Goal: Check status: Check status

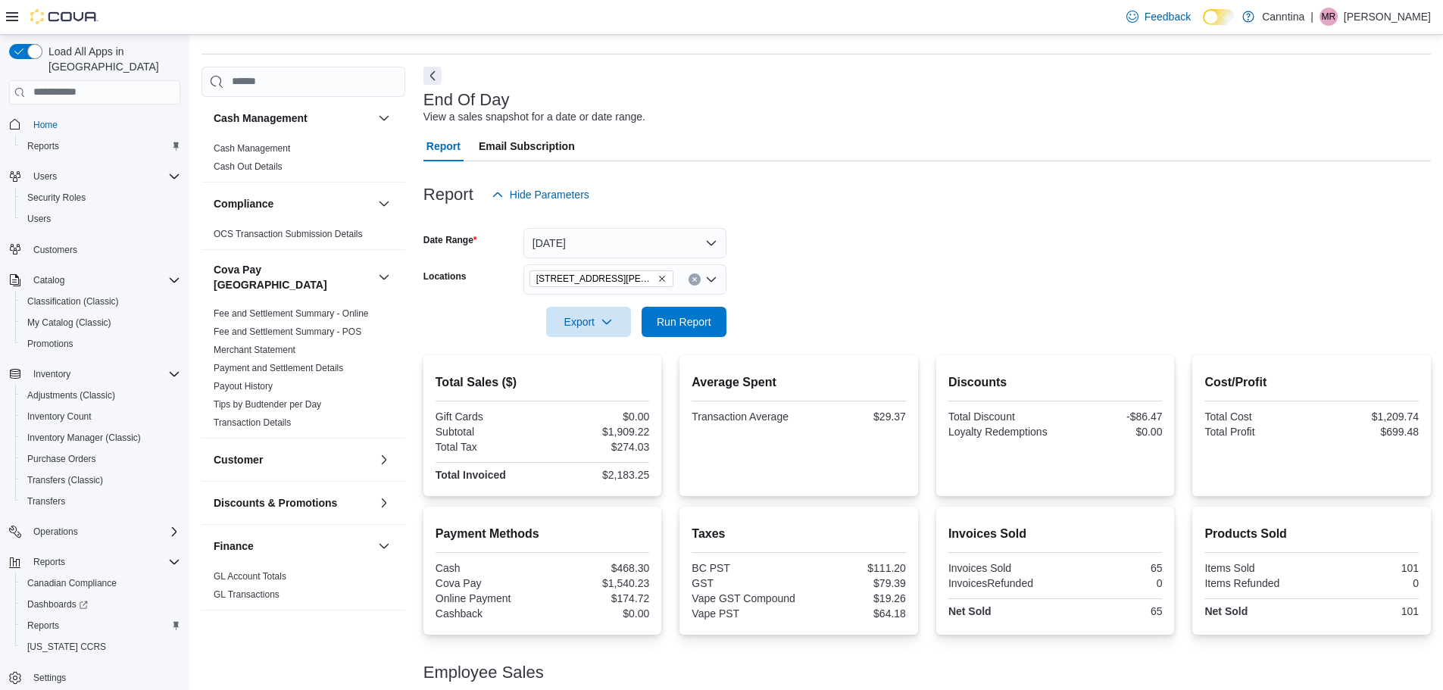
scroll to position [193, 0]
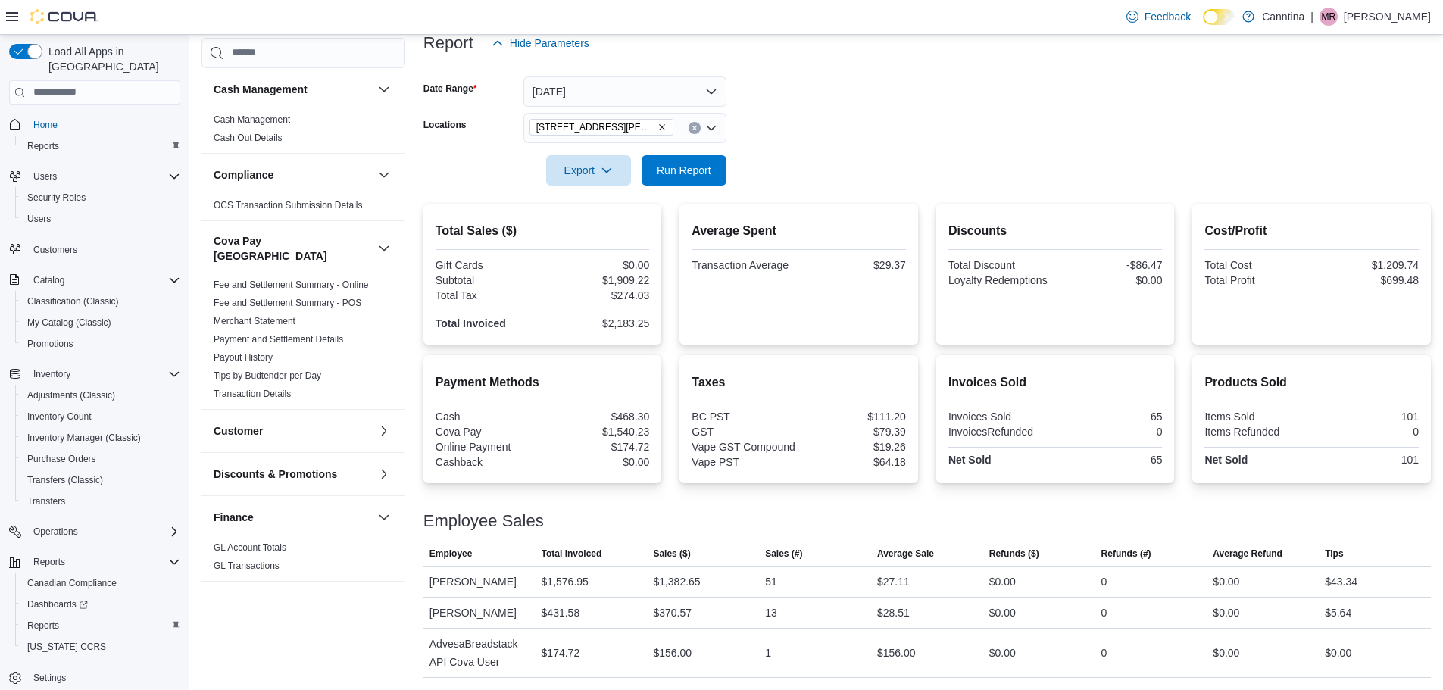
drag, startPoint x: 1453, startPoint y: 2, endPoint x: 968, endPoint y: 136, distance: 503.8
click at [968, 136] on form "Date Range [DATE] Locations [STREET_ADDRESS][PERSON_NAME] Export Run Report" at bounding box center [926, 121] width 1007 height 127
click at [699, 173] on span "Run Report" at bounding box center [684, 169] width 55 height 15
click at [719, 86] on button "[DATE]" at bounding box center [624, 91] width 203 height 30
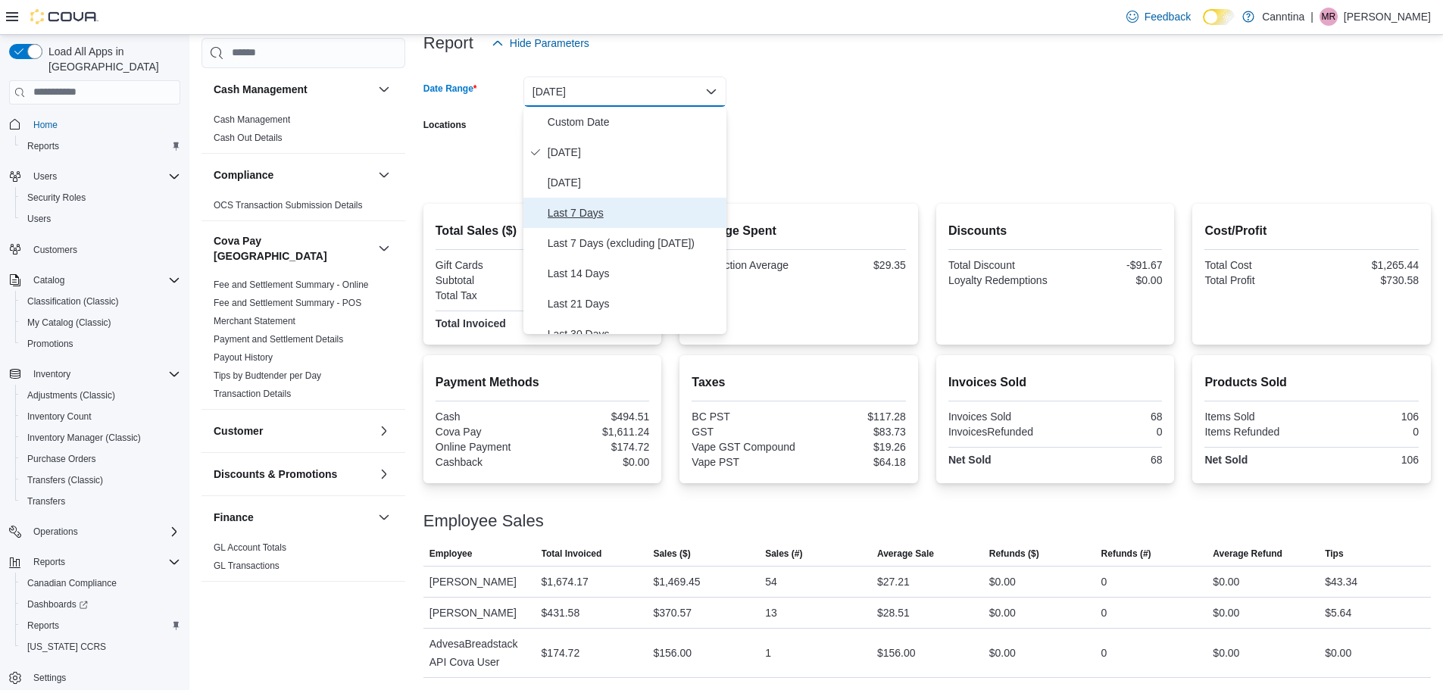
drag, startPoint x: 591, startPoint y: 208, endPoint x: 687, endPoint y: 160, distance: 107.0
click at [591, 209] on span "Last 7 Days" at bounding box center [633, 213] width 173 height 18
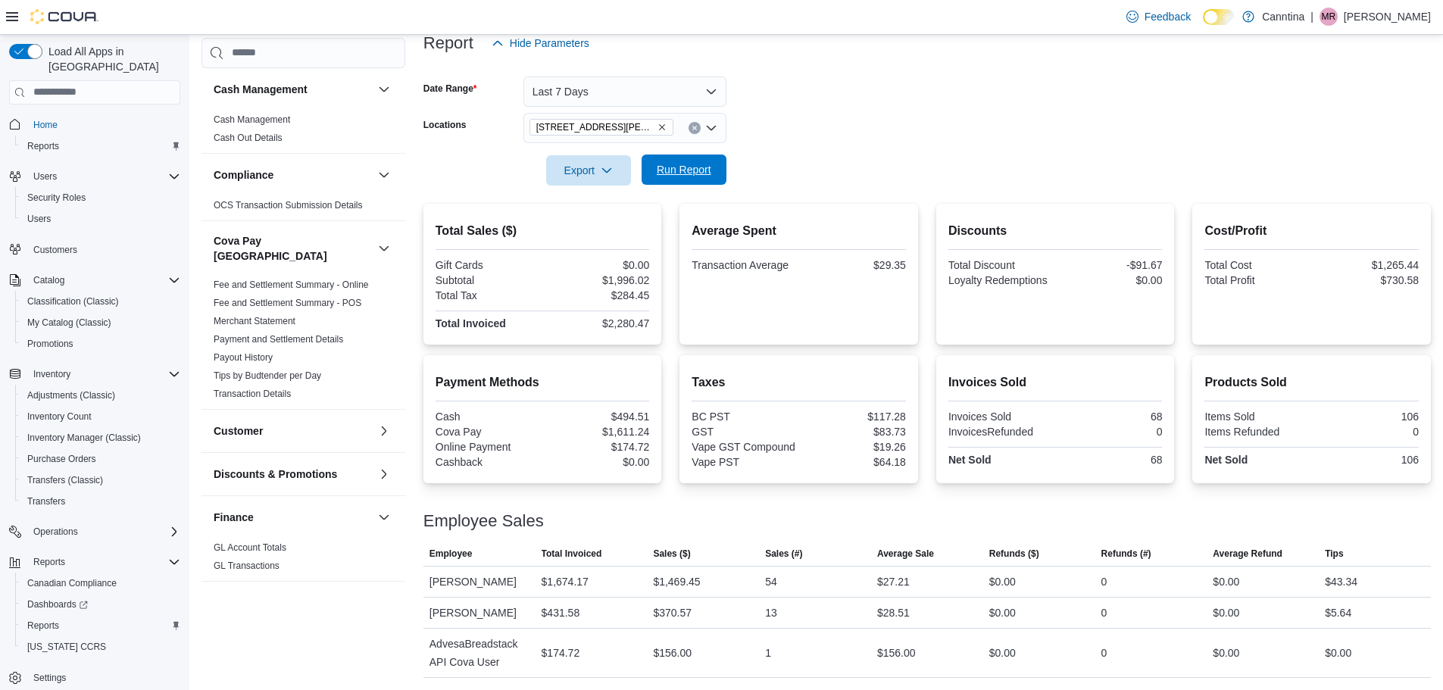
click at [707, 163] on span "Run Report" at bounding box center [684, 169] width 55 height 15
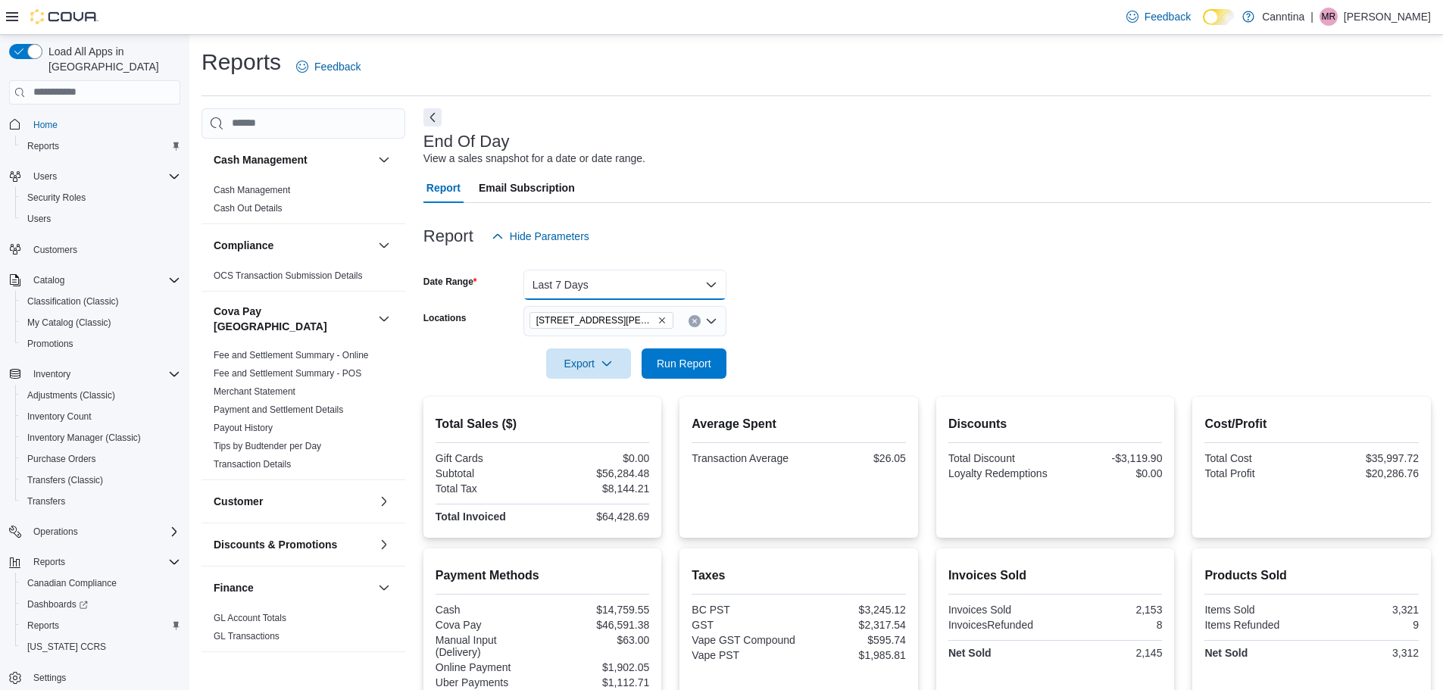
click at [662, 285] on button "Last 7 Days" at bounding box center [624, 285] width 203 height 30
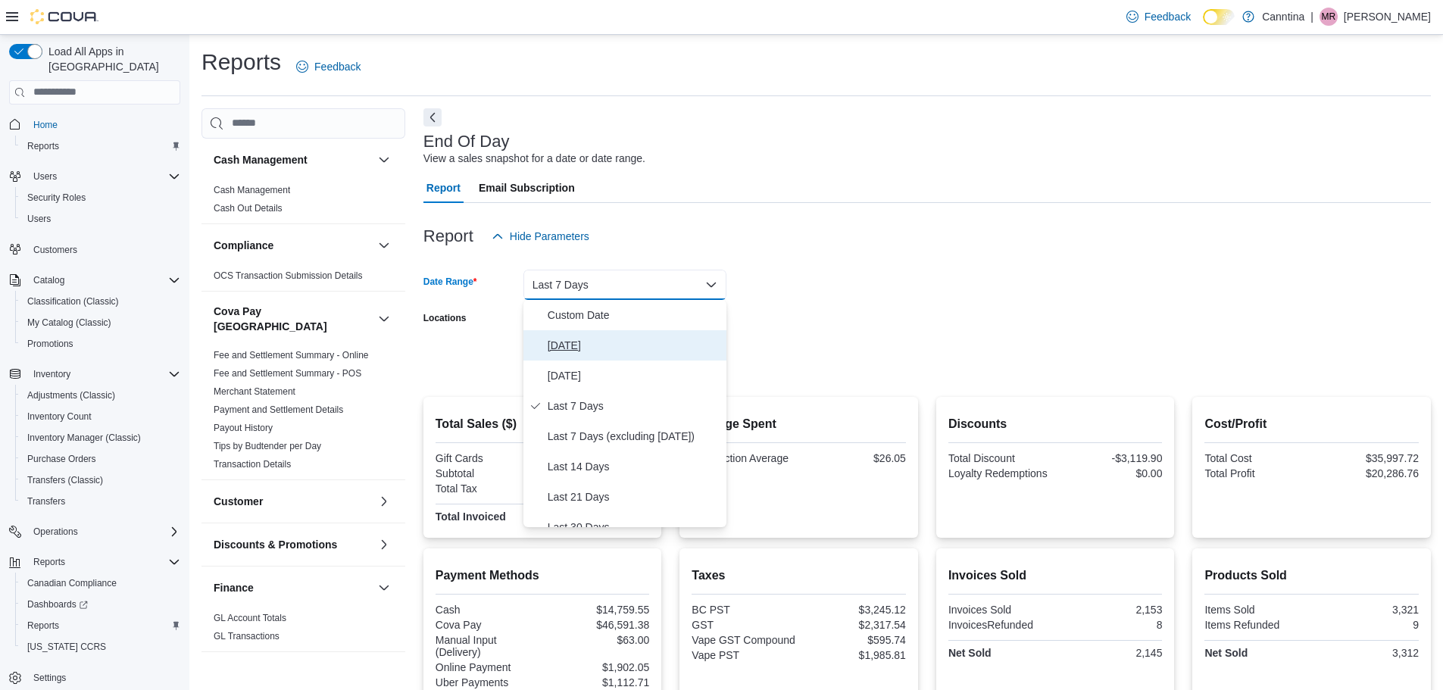
click at [576, 356] on button "[DATE]" at bounding box center [624, 345] width 203 height 30
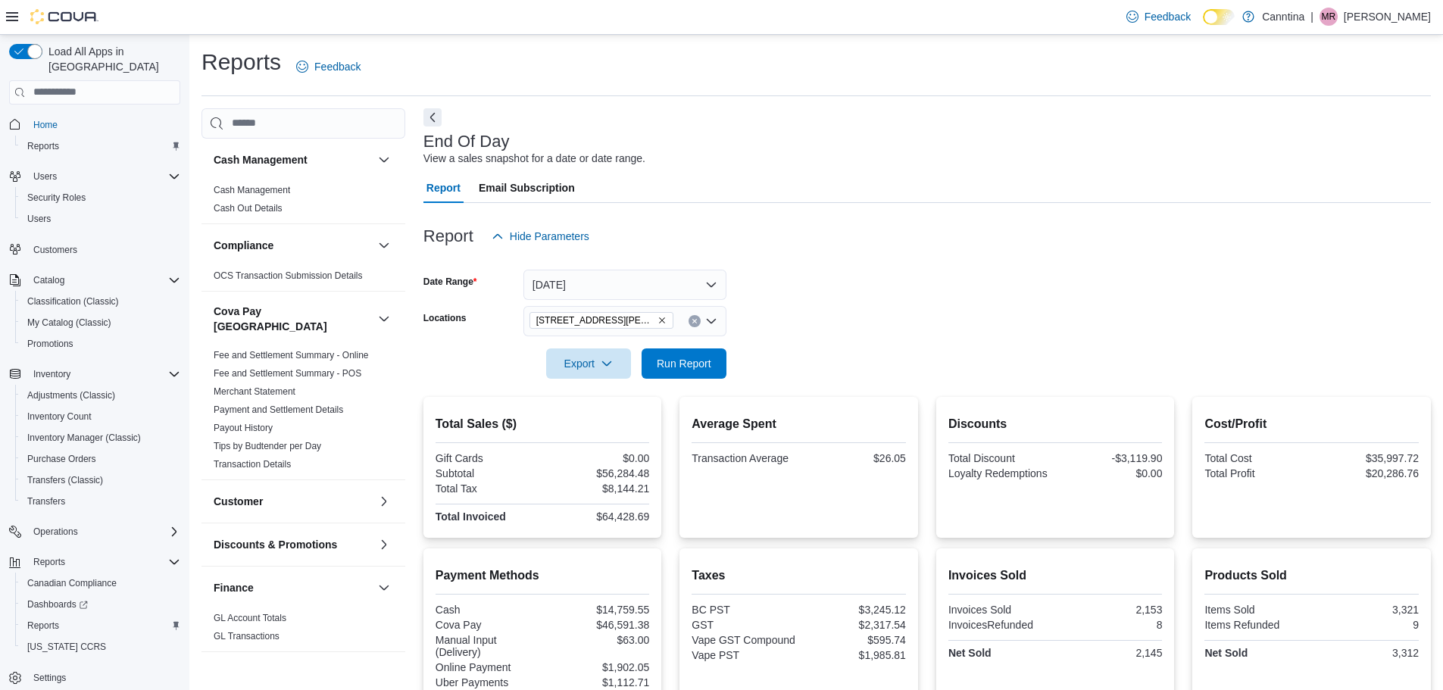
drag, startPoint x: 1033, startPoint y: 315, endPoint x: 826, endPoint y: 306, distance: 206.9
click at [1030, 315] on form "Date Range [DATE] Locations [STREET_ADDRESS][PERSON_NAME] Export Run Report" at bounding box center [926, 314] width 1007 height 127
click at [707, 363] on span "Run Report" at bounding box center [684, 362] width 55 height 15
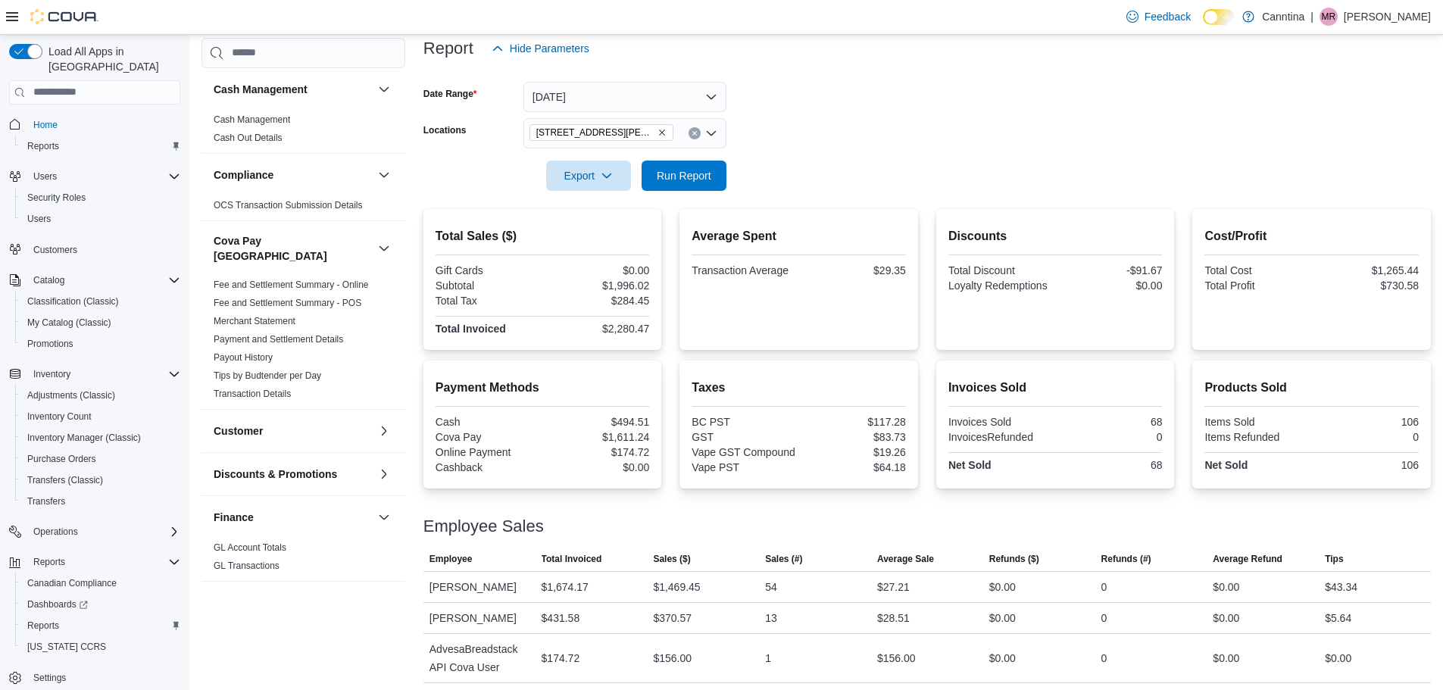
scroll to position [193, 0]
